Goal: Find contact information: Find contact information

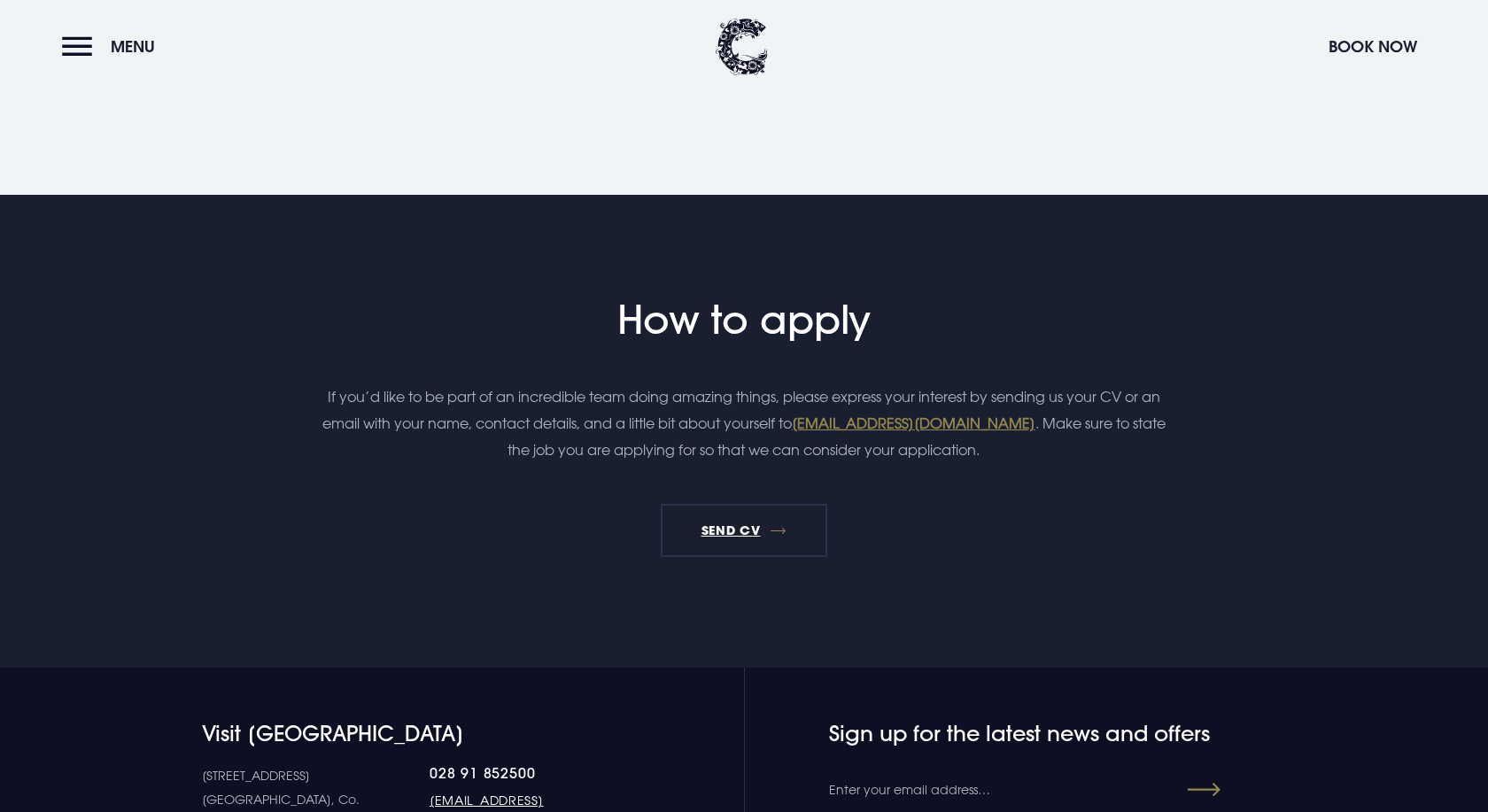
scroll to position [1986, 0]
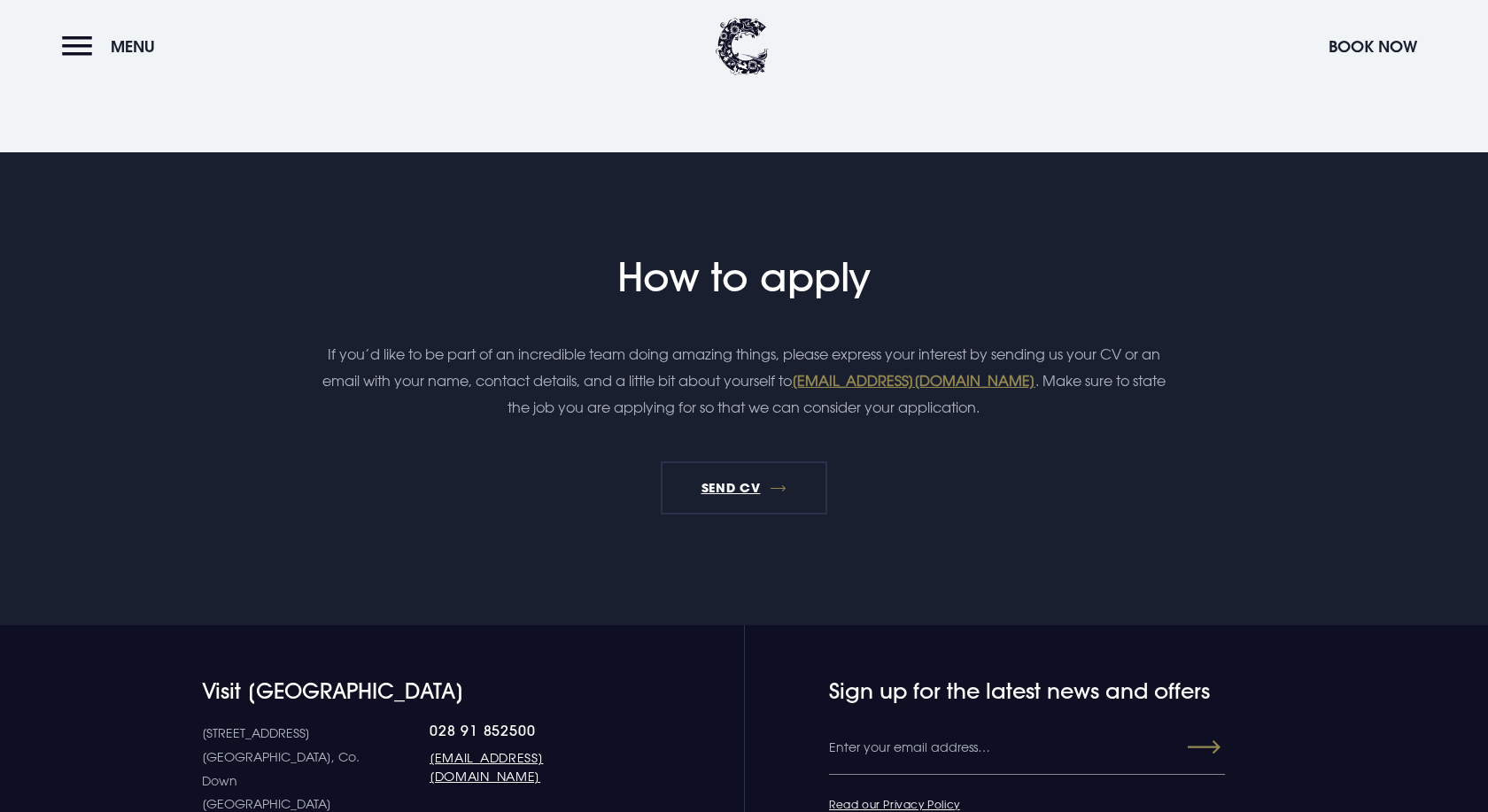
drag, startPoint x: 1067, startPoint y: 381, endPoint x: 840, endPoint y: 392, distance: 227.3
click at [840, 392] on p "If you’d like to be part of an incredible team doing amazing things, please exp…" at bounding box center [743, 380] width 843 height 80
copy p "If you’d like to be part of an incredible team doing amazing things, please exp…"
click at [710, 490] on link "Send CV" at bounding box center [744, 488] width 166 height 53
click at [894, 481] on div "How to apply If you’d like to be part of an incredible team doing amazing thing…" at bounding box center [743, 384] width 1023 height 260
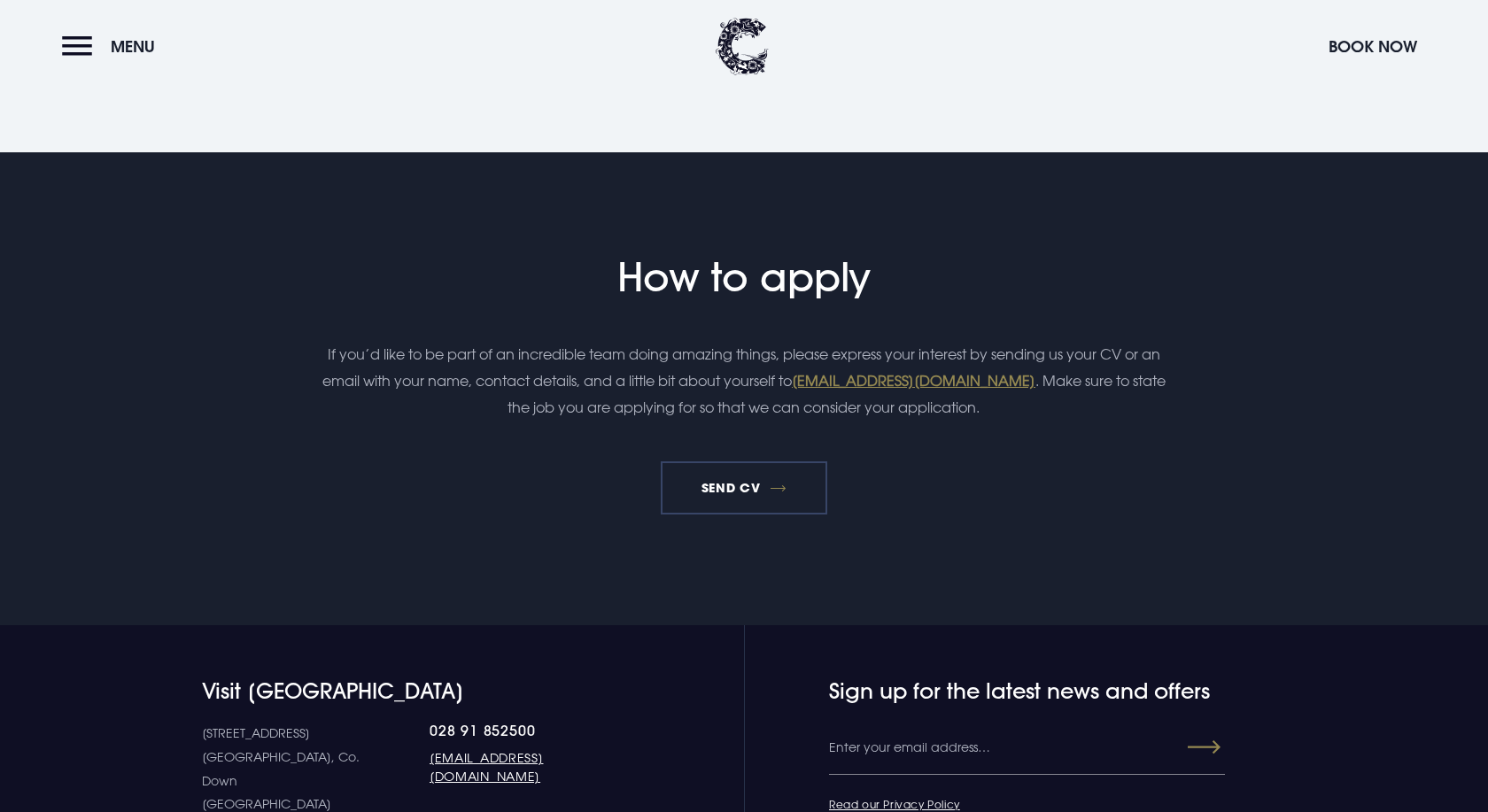
click at [757, 487] on link "Send CV" at bounding box center [744, 488] width 166 height 53
click at [715, 487] on link "Send CV" at bounding box center [744, 488] width 166 height 53
click at [914, 381] on link "[EMAIL_ADDRESS][DOMAIN_NAME]" at bounding box center [913, 380] width 244 height 18
drag, startPoint x: 1066, startPoint y: 379, endPoint x: 841, endPoint y: 388, distance: 225.2
click at [841, 388] on p "If you’d like to be part of an incredible team doing amazing things, please exp…" at bounding box center [743, 380] width 843 height 80
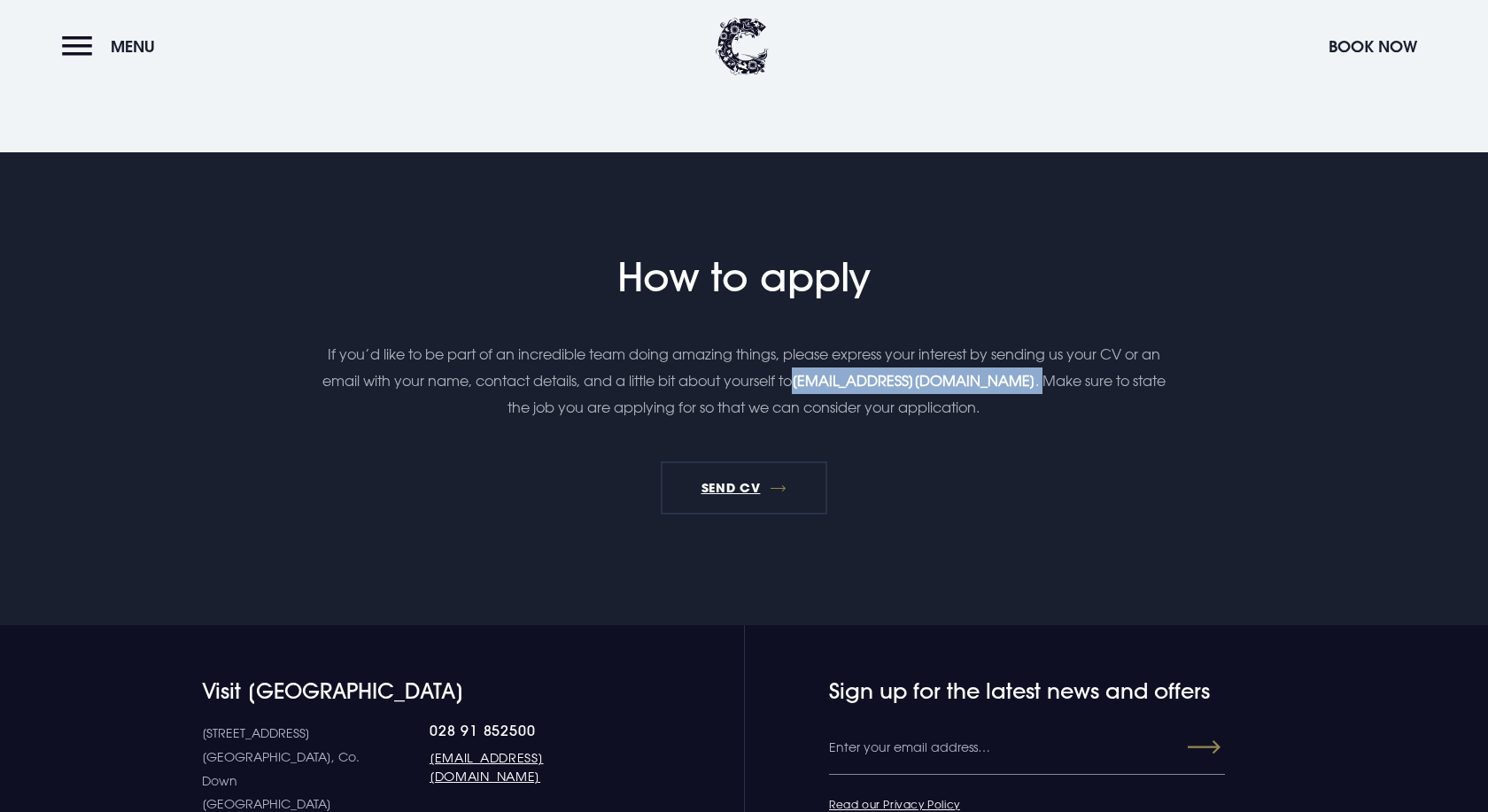
copy p "jobs@clandeboyelodge.co.uk ."
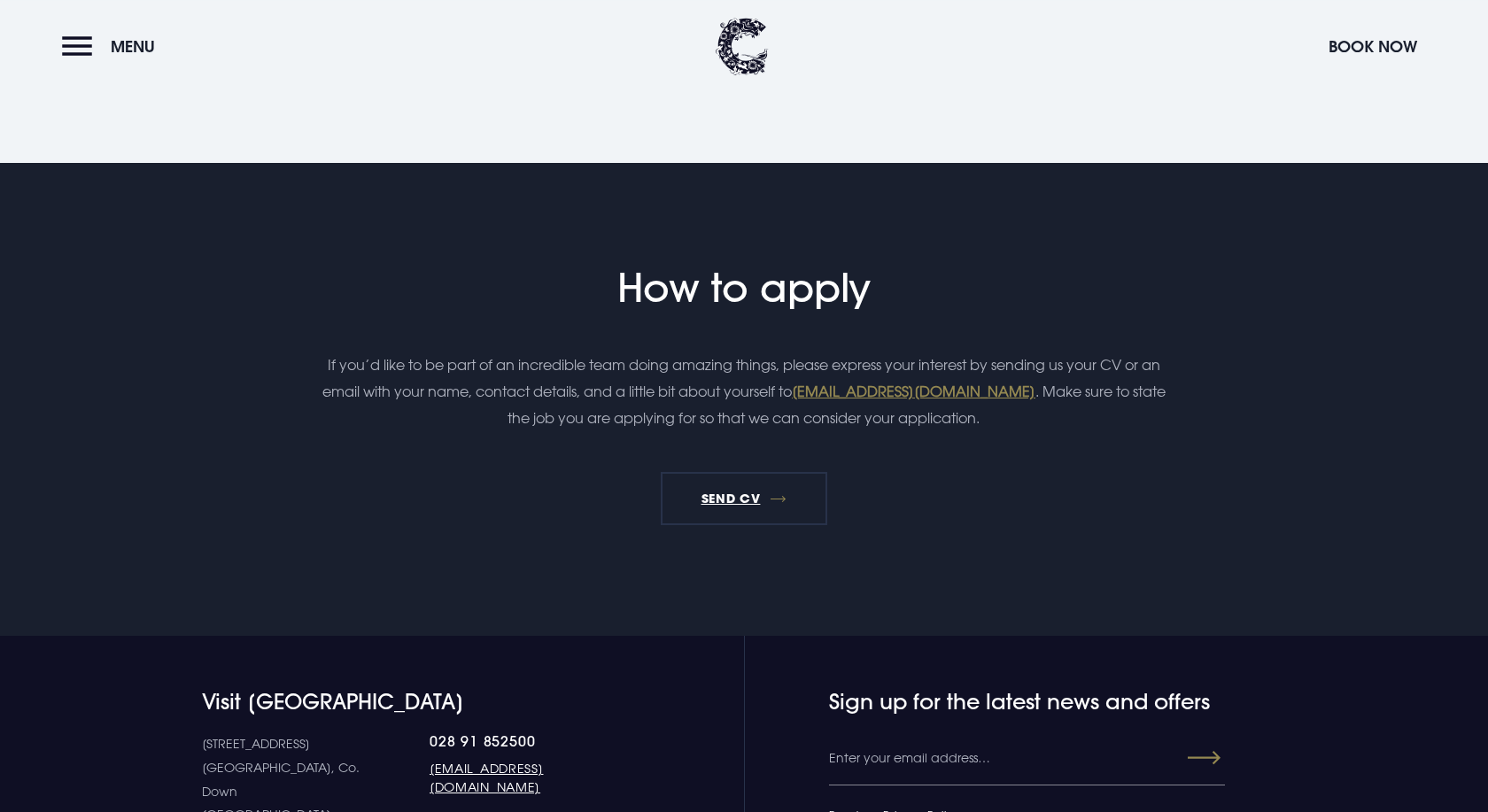
scroll to position [1986, 0]
